Goal: Check status: Check status

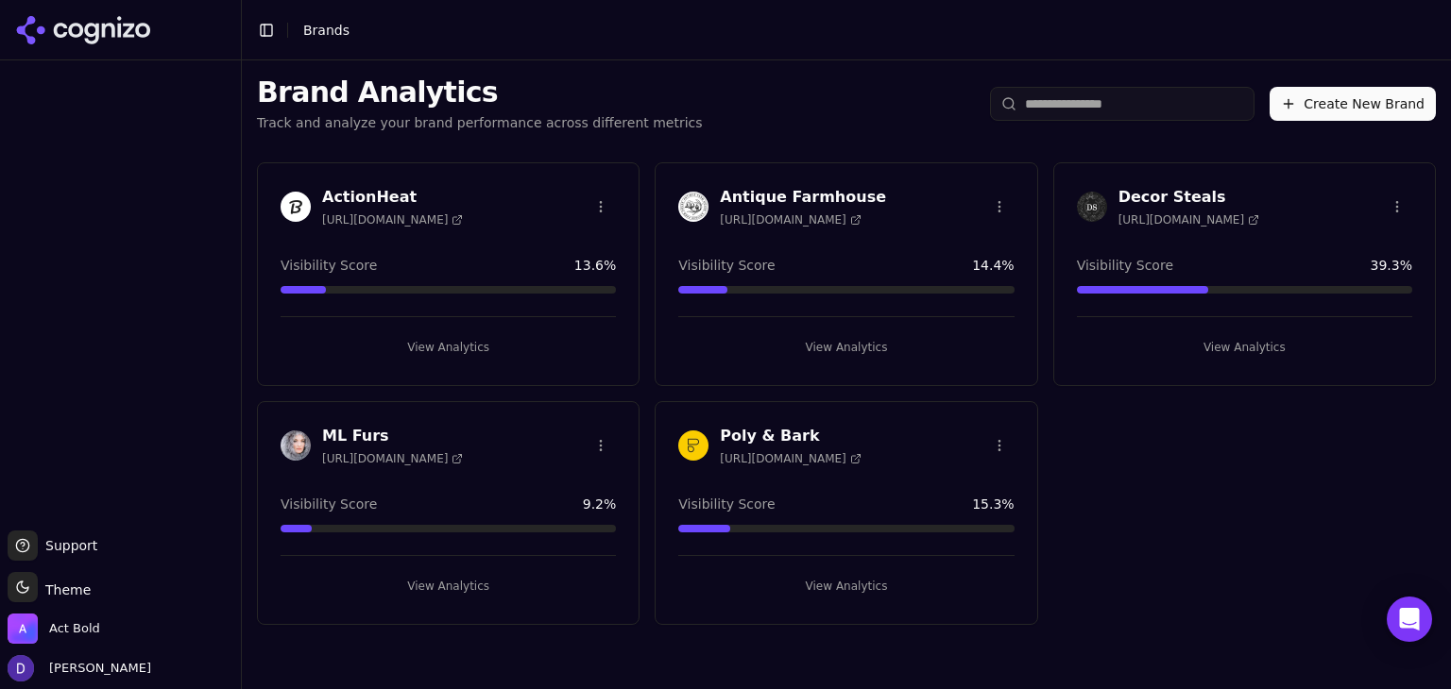
click at [325, 427] on h3 "ML Furs" at bounding box center [392, 436] width 141 height 23
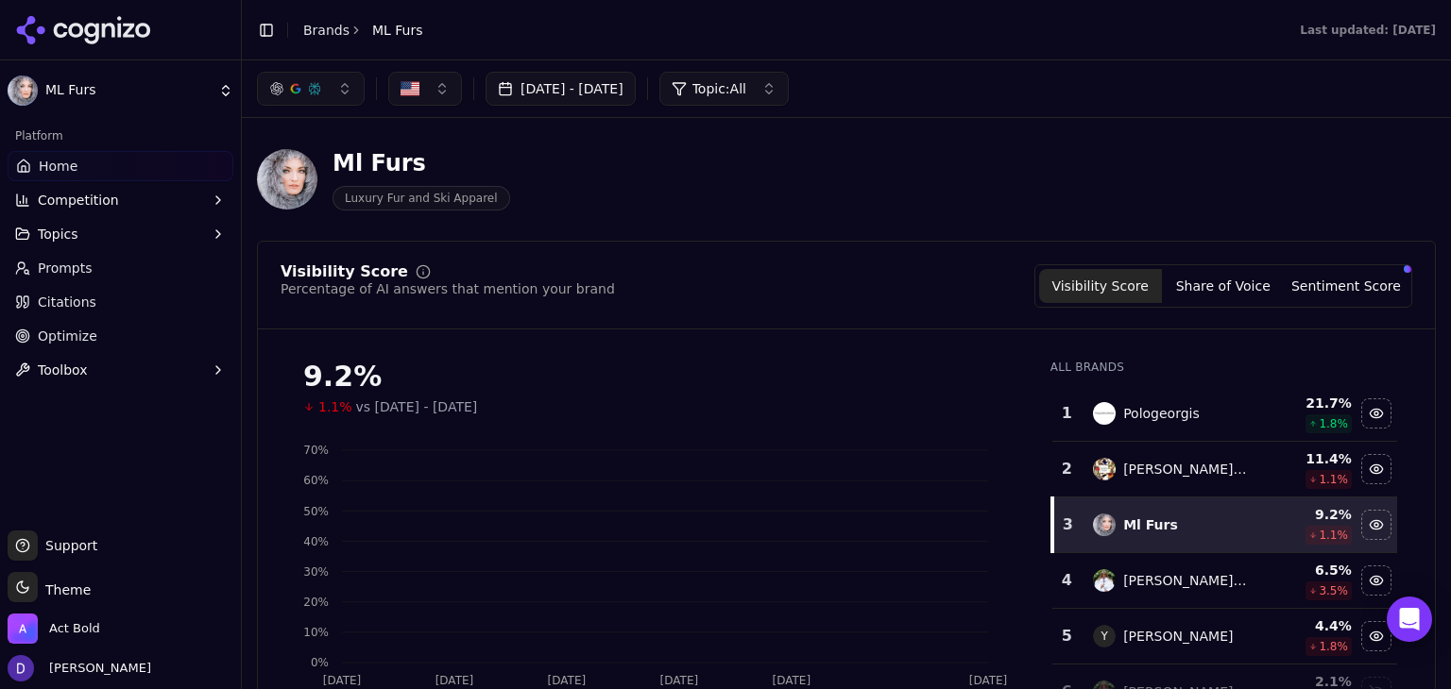
click at [601, 111] on div "[DATE] - [DATE] Topic: All" at bounding box center [846, 88] width 1209 height 57
click at [593, 93] on button "[DATE] - [DATE]" at bounding box center [560, 89] width 150 height 34
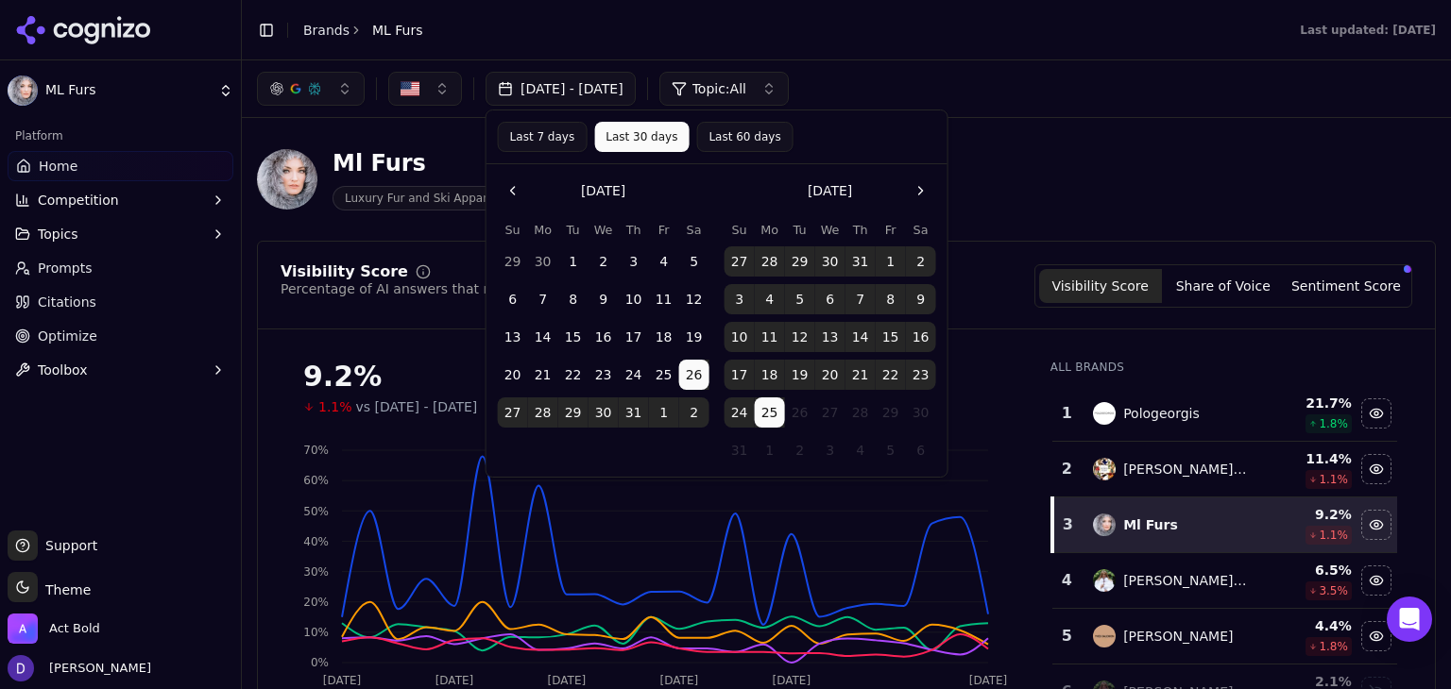
click at [521, 135] on button "Last 7 days" at bounding box center [543, 137] width 90 height 30
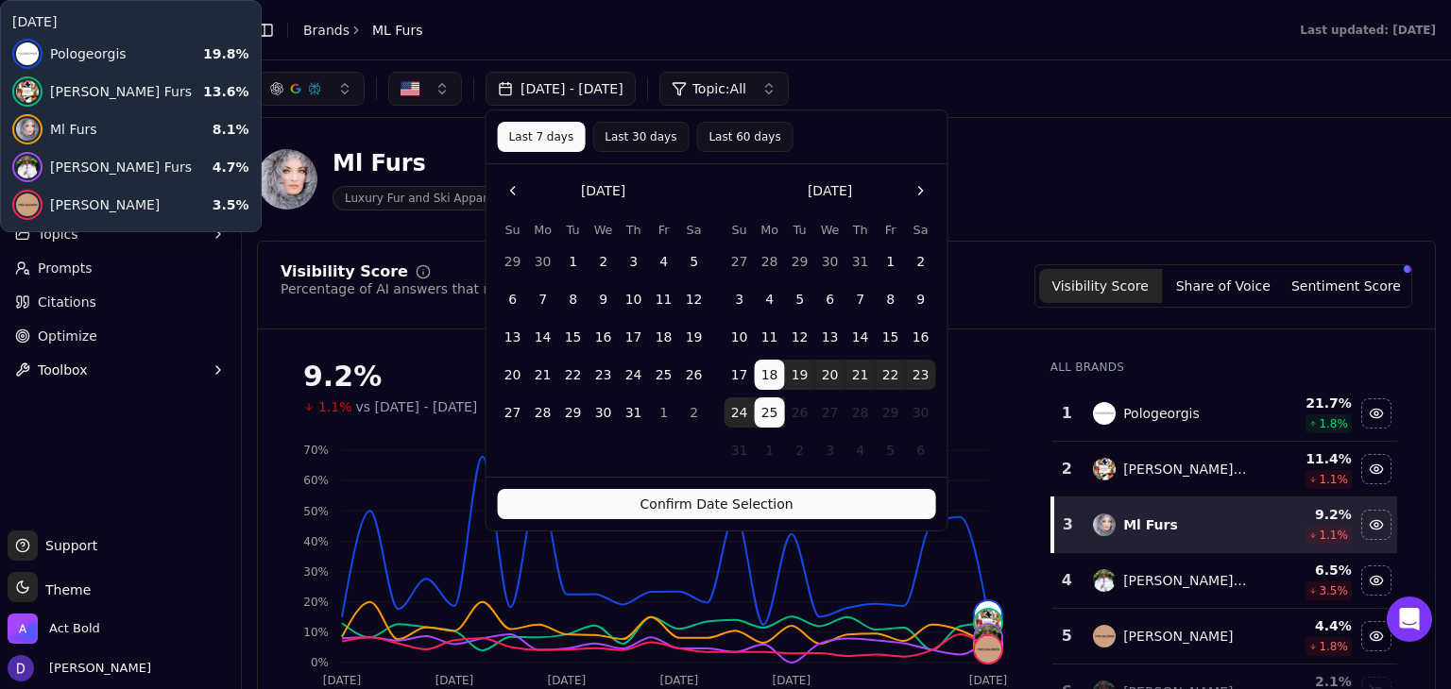
click at [695, 505] on button "Confirm Date Selection" at bounding box center [717, 504] width 438 height 30
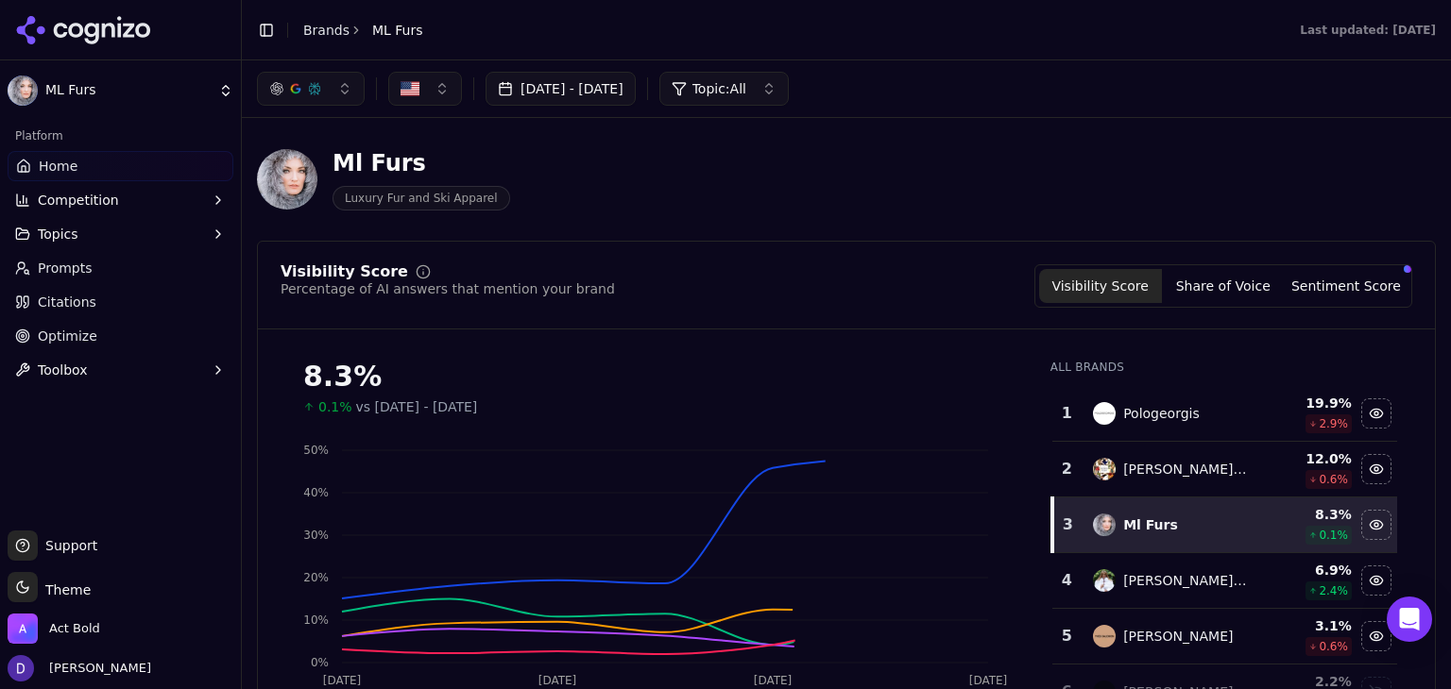
click at [556, 92] on button "[DATE] - [DATE]" at bounding box center [560, 89] width 150 height 34
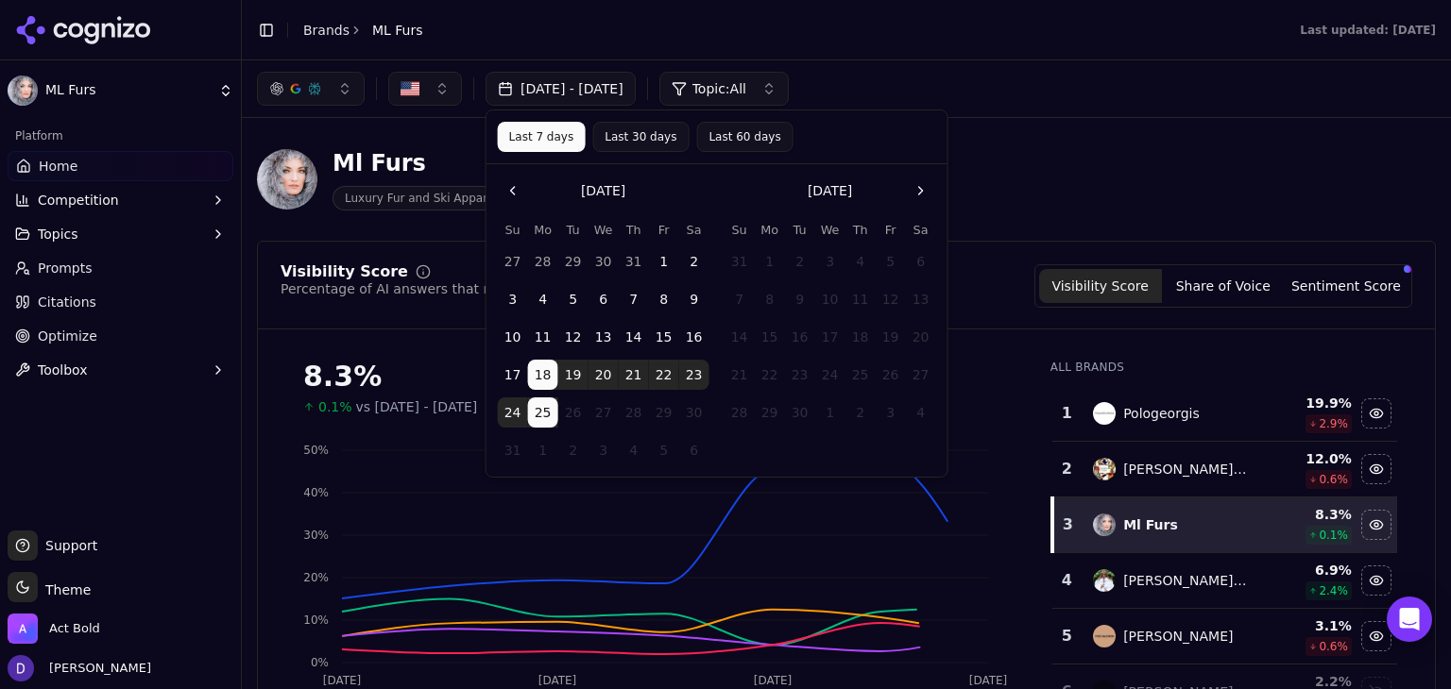
click at [555, 158] on div "Last 7 days Last 30 days Last 60 days" at bounding box center [716, 138] width 461 height 54
click at [608, 138] on button "Last 30 days" at bounding box center [640, 137] width 96 height 30
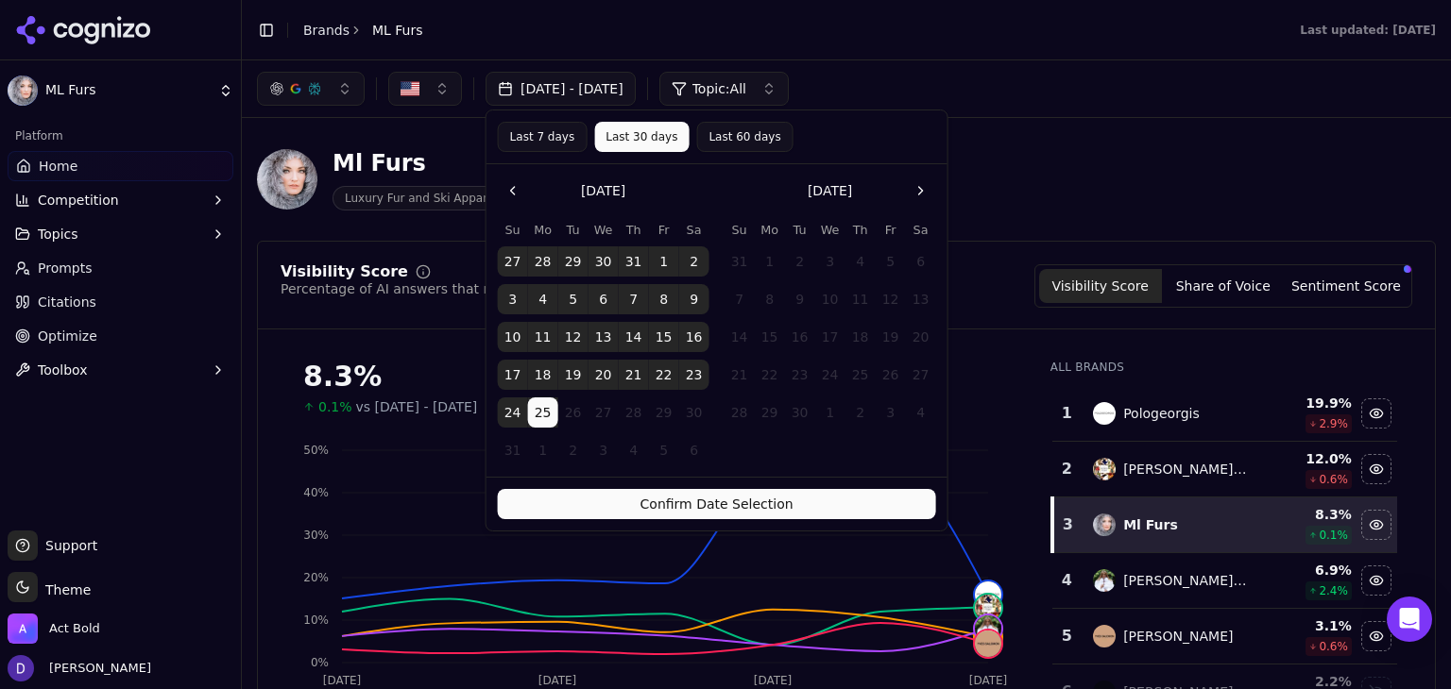
drag, startPoint x: 630, startPoint y: 478, endPoint x: 638, endPoint y: 501, distance: 23.9
click at [630, 481] on div "Confirm Date Selection" at bounding box center [716, 504] width 461 height 54
click at [642, 509] on button "Confirm Date Selection" at bounding box center [717, 504] width 438 height 30
